Goal: Register for event/course

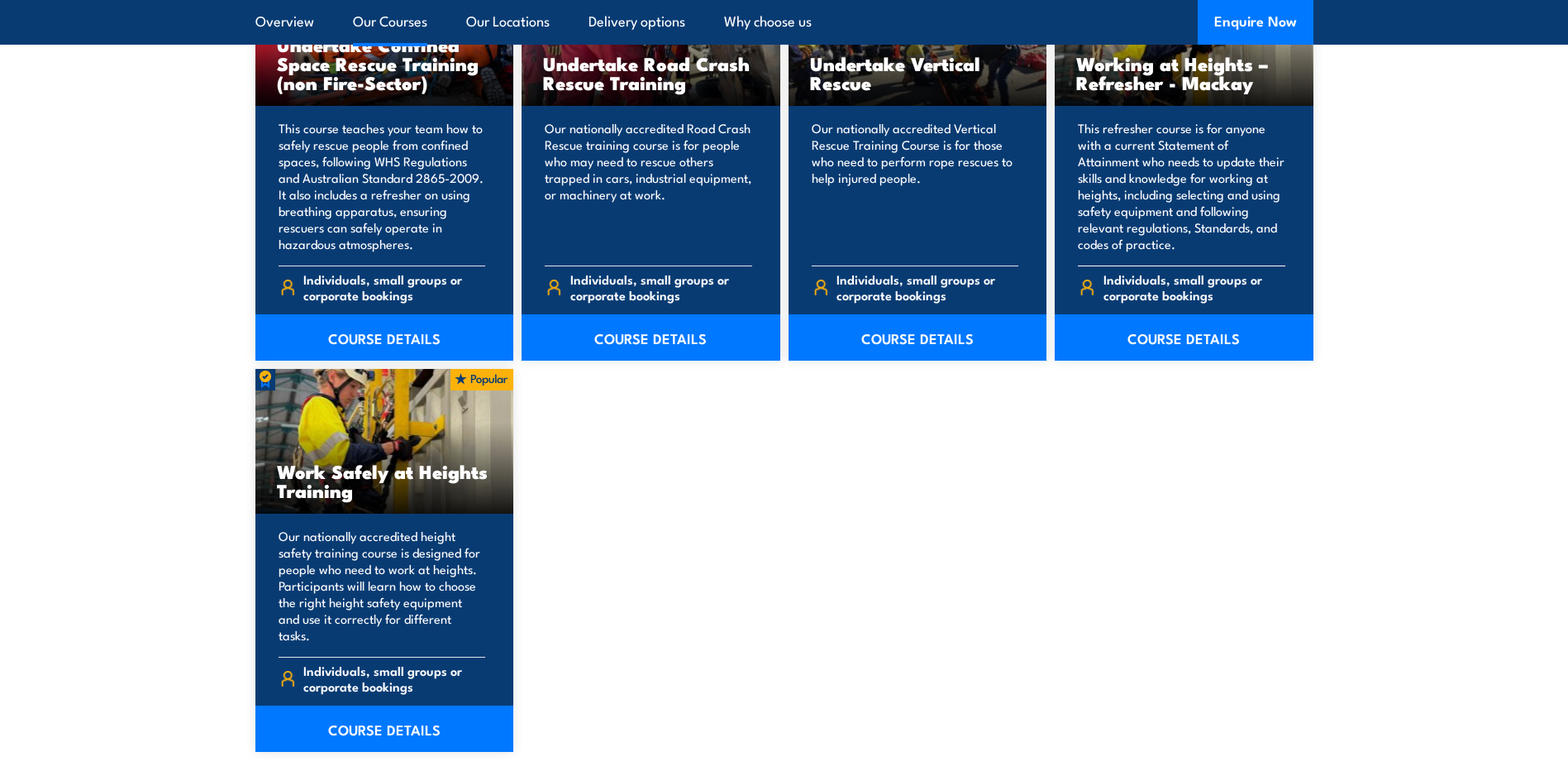
scroll to position [1902, 0]
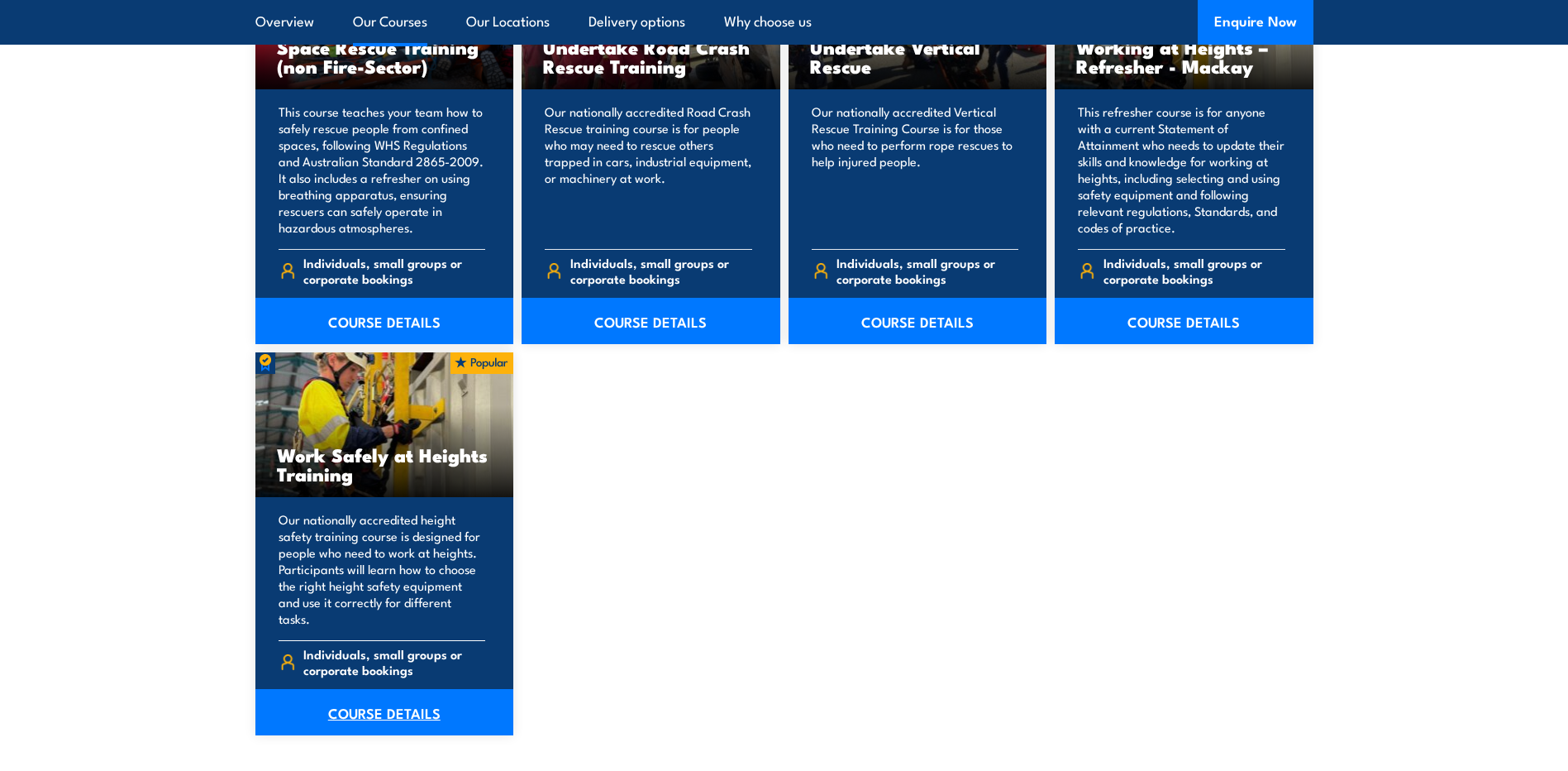
click at [420, 689] on link "COURSE DETAILS" at bounding box center [384, 712] width 259 height 46
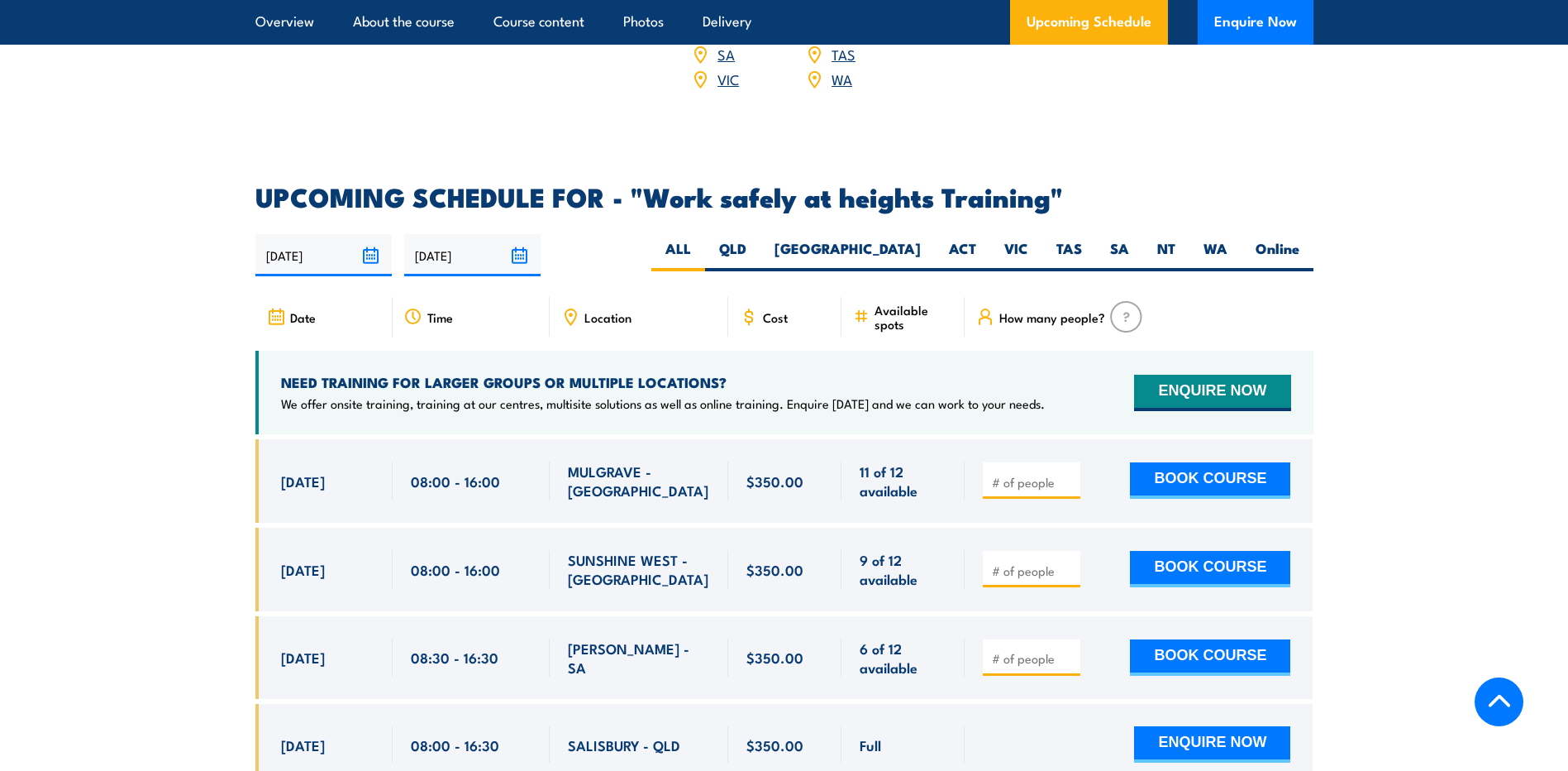
scroll to position [2481, 0]
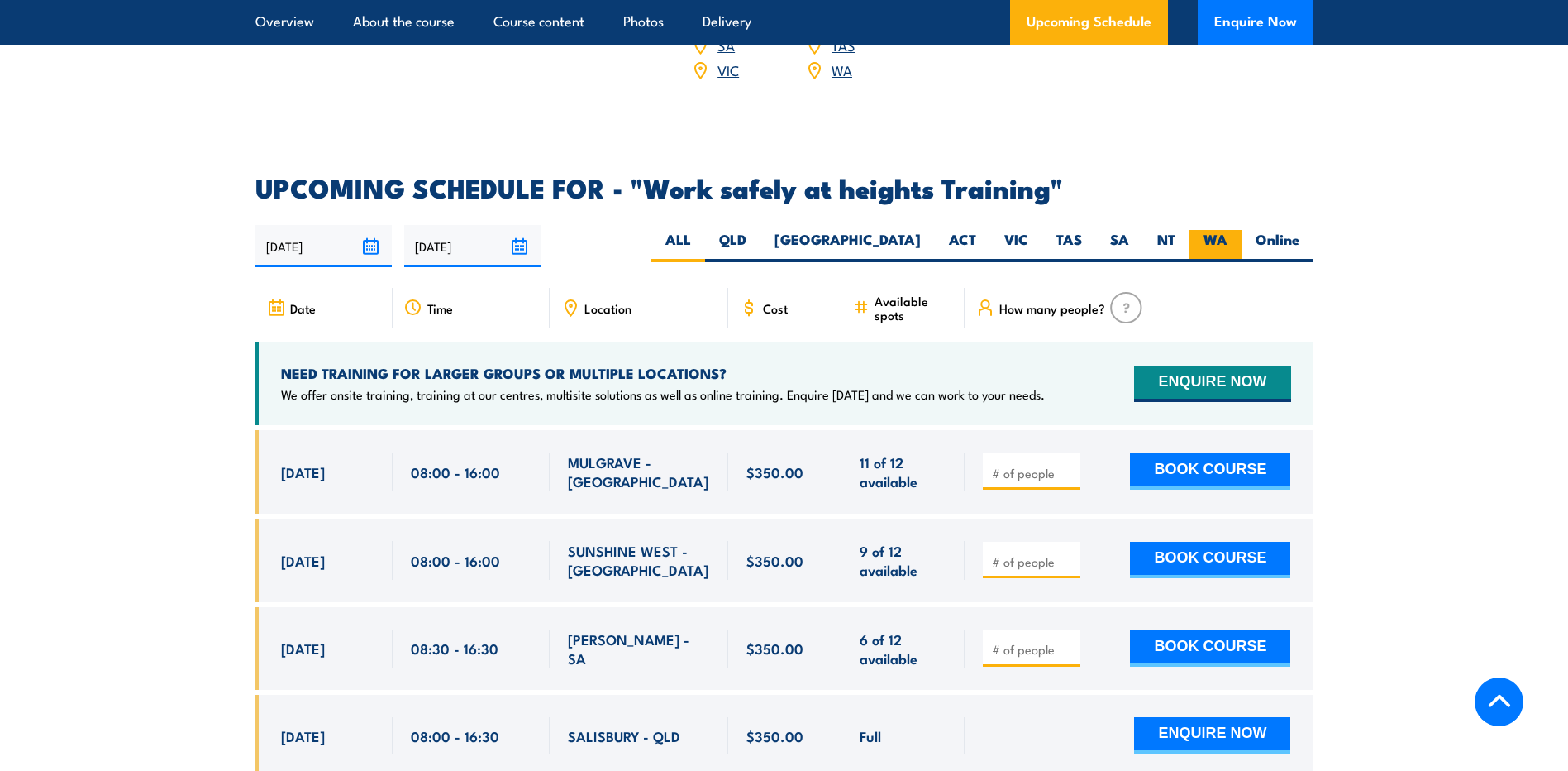
click at [1203, 230] on label "WA" at bounding box center [1216, 246] width 53 height 32
click at [1227, 230] on input "WA" at bounding box center [1232, 235] width 11 height 11
radio input "true"
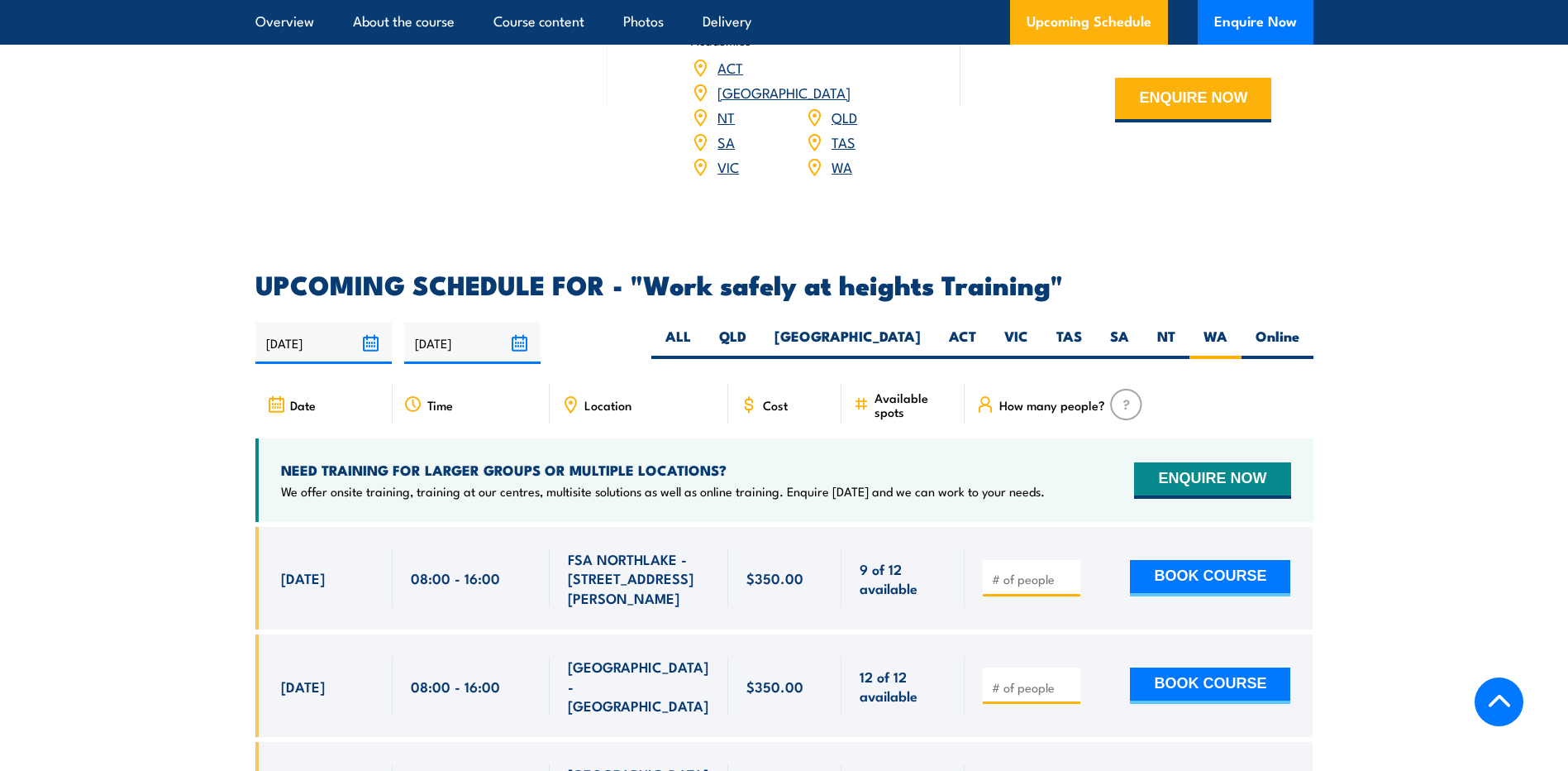
scroll to position [2384, 0]
